Goal: Find specific page/section: Find specific page/section

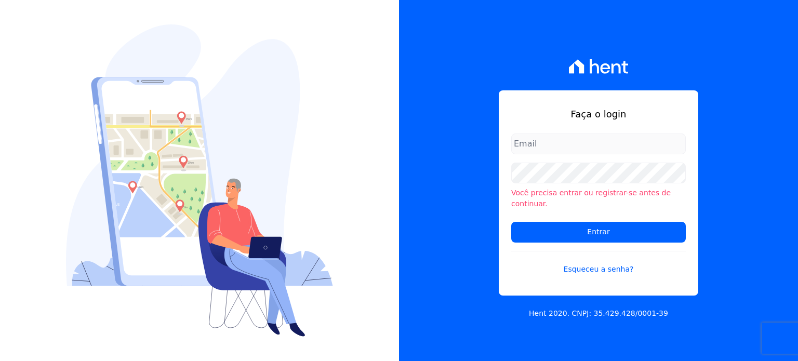
click at [565, 153] on input "email" at bounding box center [598, 144] width 175 height 21
click at [547, 154] on input "email" at bounding box center [598, 144] width 175 height 21
click at [550, 147] on input "email" at bounding box center [598, 144] width 175 height 21
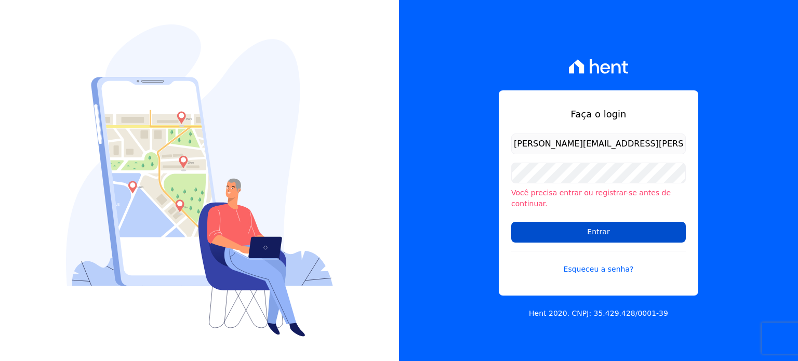
type input "natalie.pereira@habrasconstrutora.com.br"
click at [590, 230] on input "Entrar" at bounding box center [598, 232] width 175 height 21
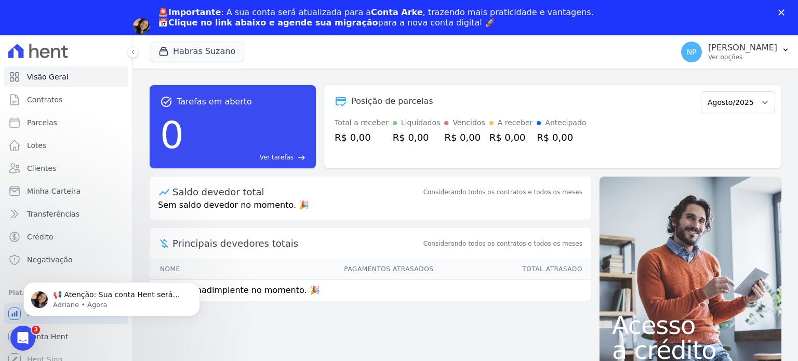
click at [784, 10] on icon "Fechar" at bounding box center [782, 12] width 6 height 6
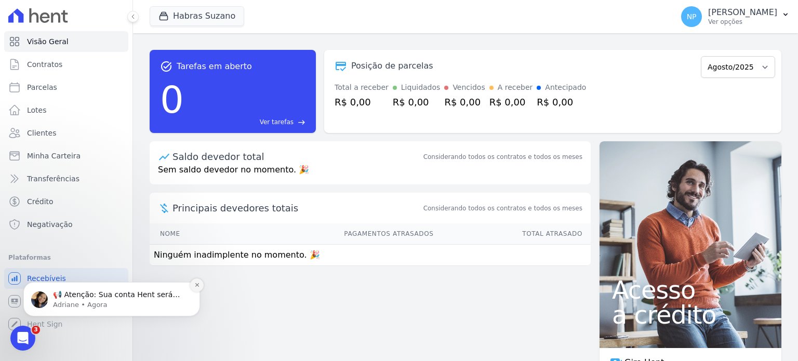
click at [199, 286] on icon "Dismiss notification" at bounding box center [197, 285] width 6 height 6
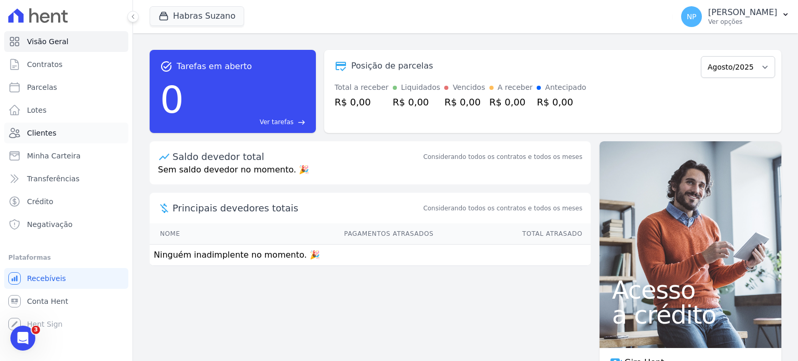
click at [40, 138] on link "Clientes" at bounding box center [66, 133] width 124 height 21
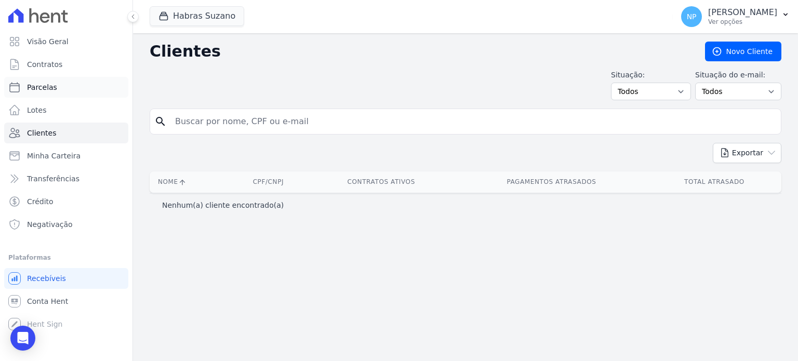
click at [41, 91] on span "Parcelas" at bounding box center [42, 87] width 30 height 10
select select
